Goal: Use online tool/utility: Utilize a website feature to perform a specific function

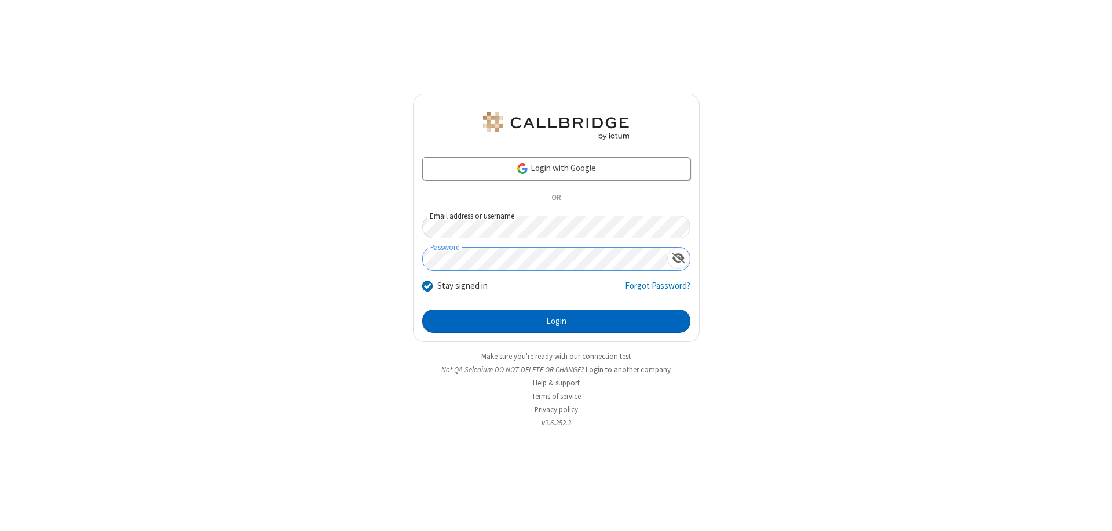
click at [556, 321] on button "Login" at bounding box center [556, 320] width 268 height 23
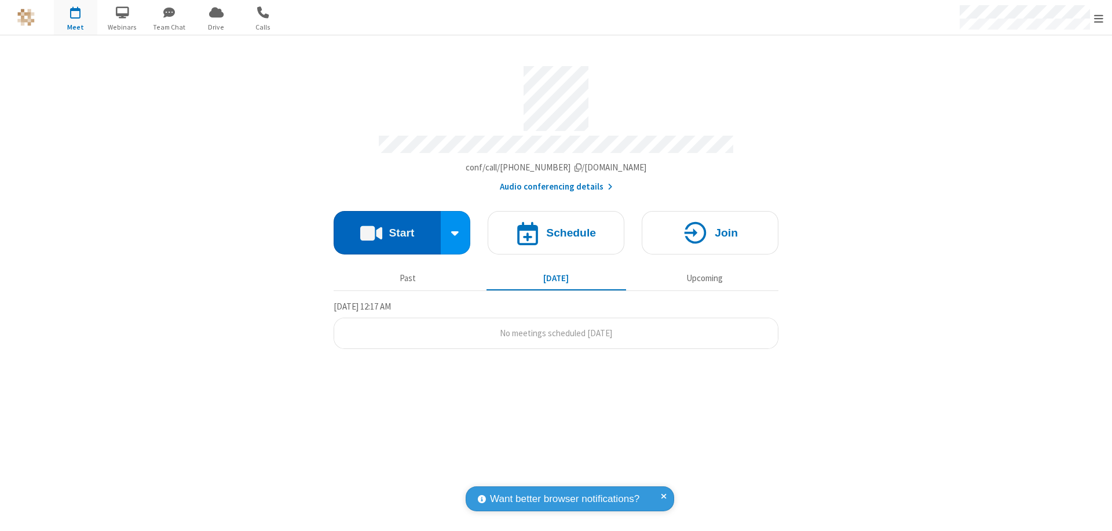
click at [387, 227] on button "Start" at bounding box center [387, 232] width 107 height 43
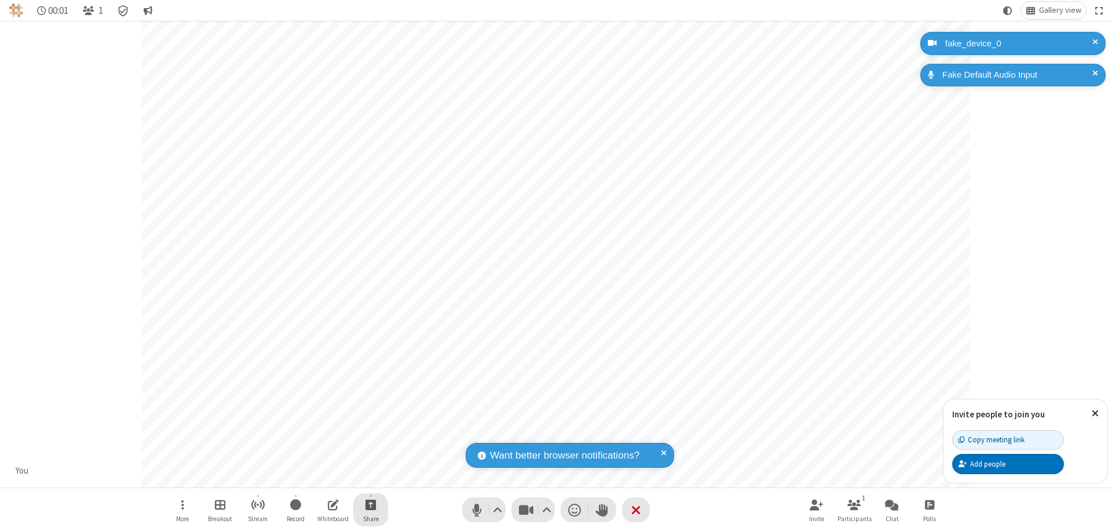
click at [371, 504] on span "Start sharing" at bounding box center [371, 504] width 11 height 14
click at [324, 456] on span "Present files & media" at bounding box center [324, 456] width 13 height 10
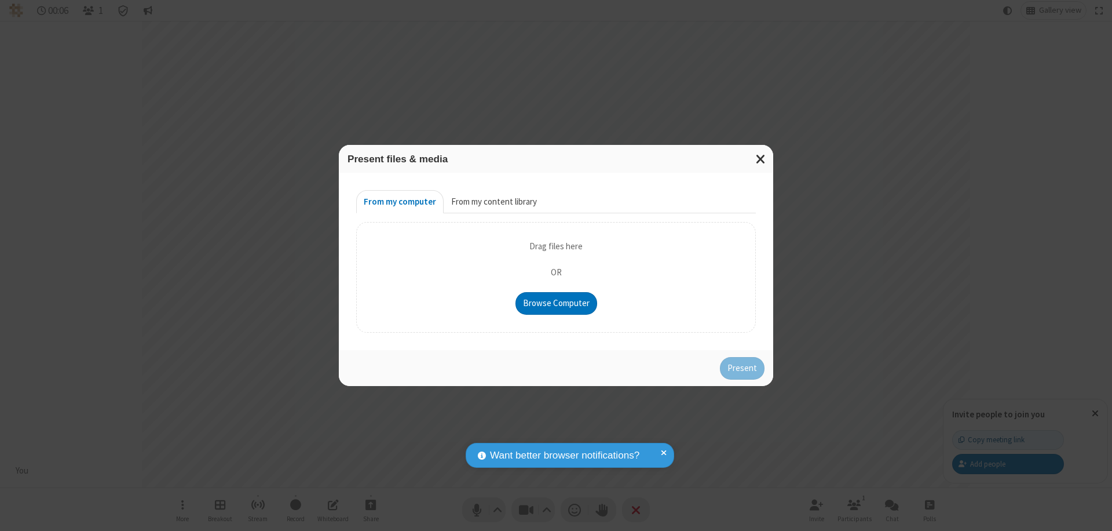
click at [493, 202] on button "From my content library" at bounding box center [494, 201] width 101 height 23
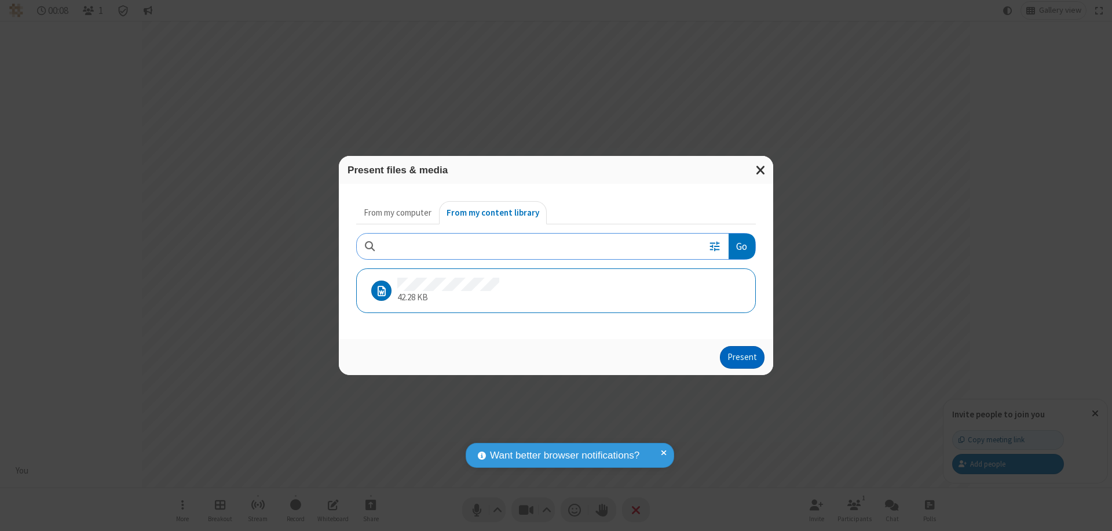
click at [743, 357] on button "Present" at bounding box center [742, 357] width 45 height 23
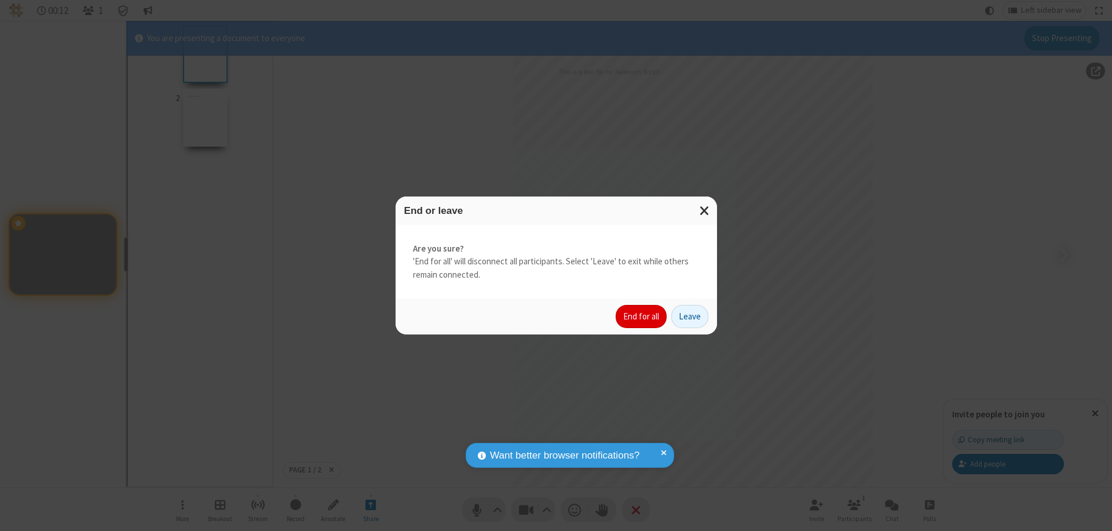
click at [642, 316] on button "End for all" at bounding box center [641, 316] width 51 height 23
